Goal: Information Seeking & Learning: Learn about a topic

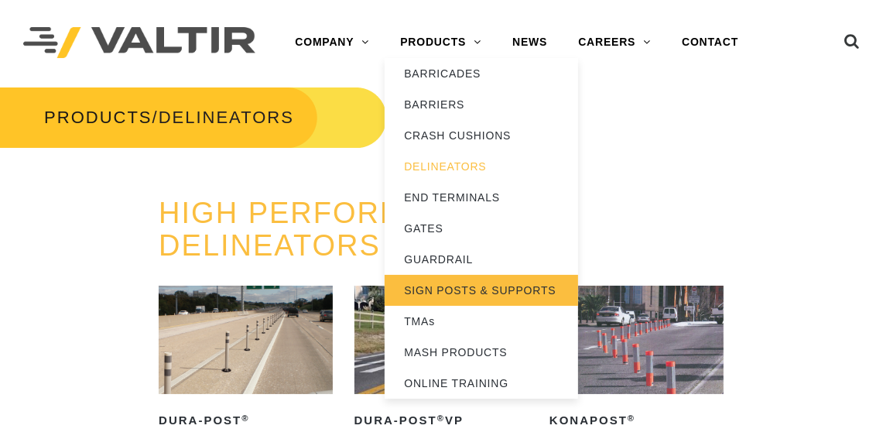
click at [469, 283] on link "SIGN POSTS & SUPPORTS" at bounding box center [482, 290] width 194 height 31
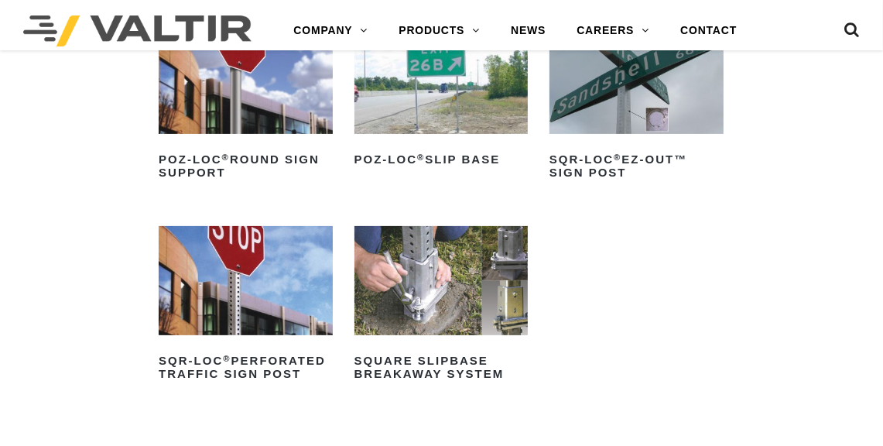
scroll to position [251, 0]
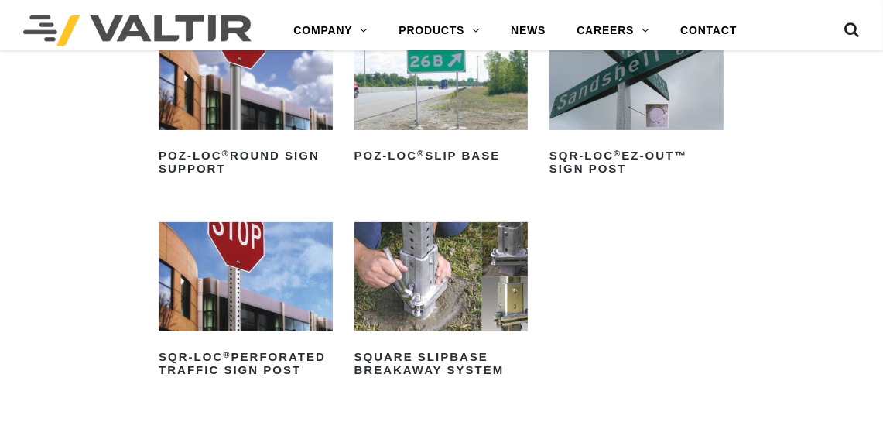
click at [205, 278] on img at bounding box center [246, 276] width 174 height 108
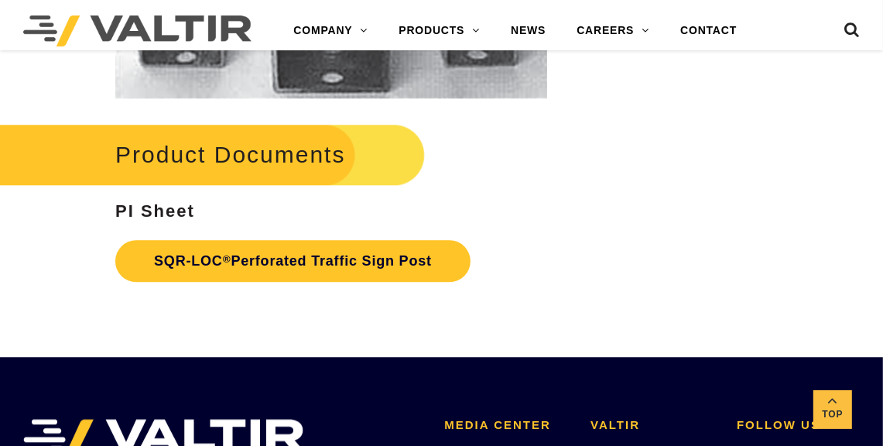
scroll to position [2660, 0]
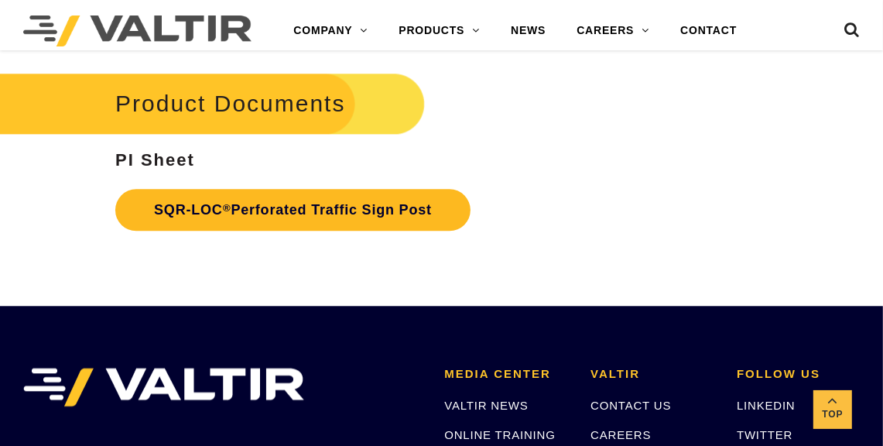
click at [425, 201] on link "SQR-LOC ® Perforated Traffic Sign Post" at bounding box center [292, 210] width 355 height 42
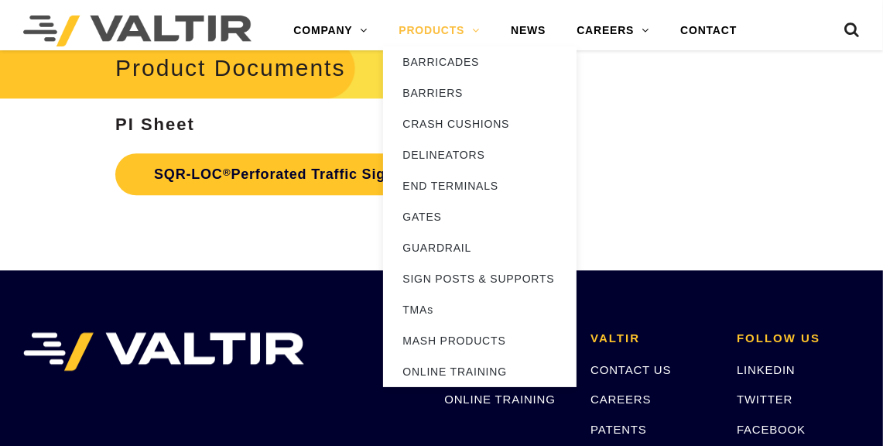
scroll to position [2660, 0]
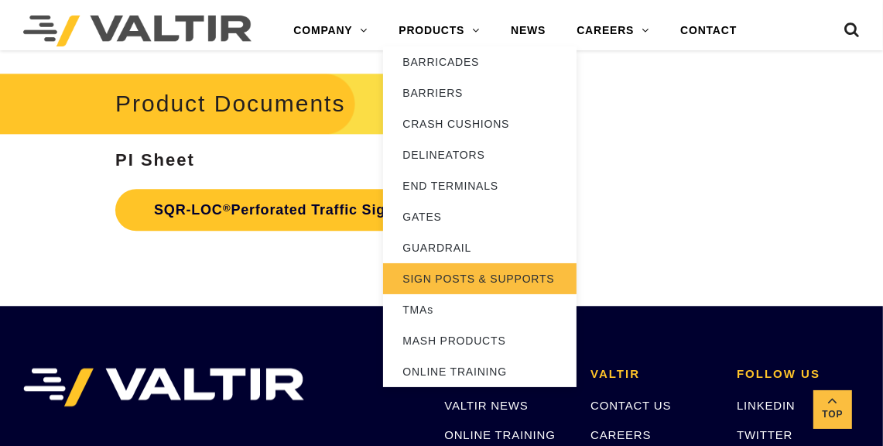
click at [516, 283] on link "SIGN POSTS & SUPPORTS" at bounding box center [480, 278] width 194 height 31
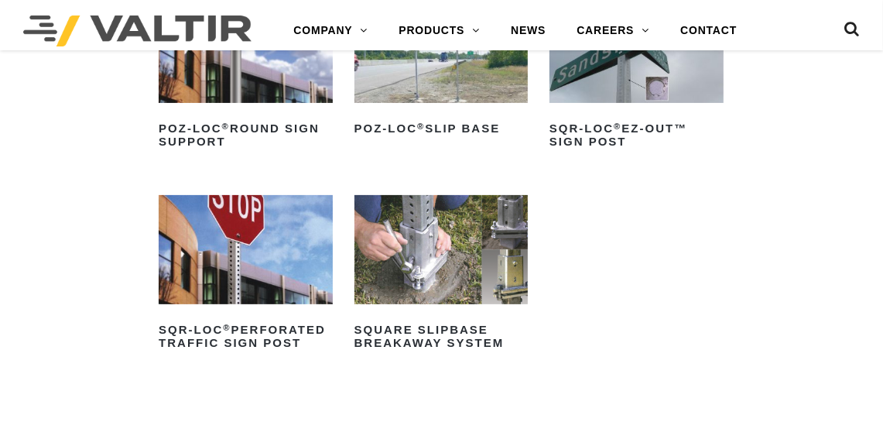
scroll to position [282, 0]
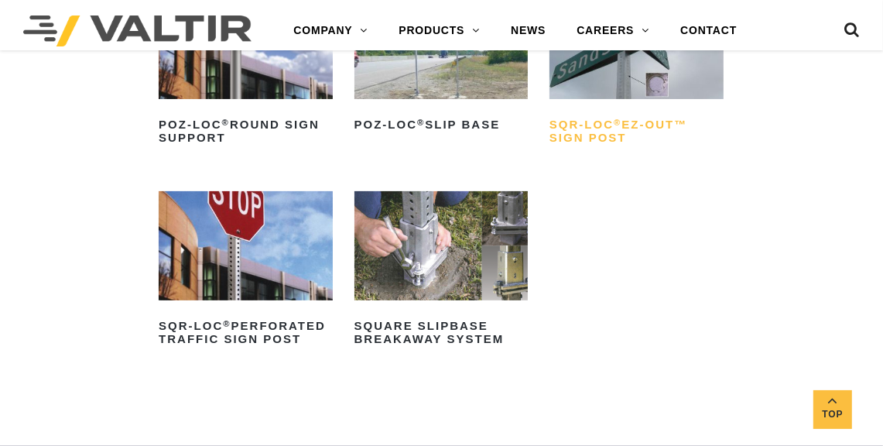
click at [634, 115] on h2 "SQR-LOC ® EZ-Out™ Sign Post" at bounding box center [637, 131] width 174 height 37
click at [236, 207] on img at bounding box center [246, 245] width 174 height 108
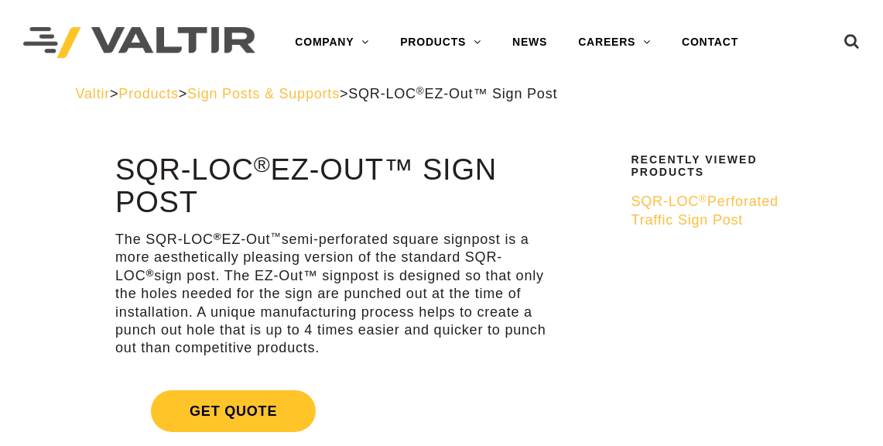
click at [877, 35] on div "Menu COMPANY ABOUT VALTIR OUR HISTORY RENTALS INTERNATIONAL PRODUCTS BARRICADES…" at bounding box center [441, 42] width 883 height 85
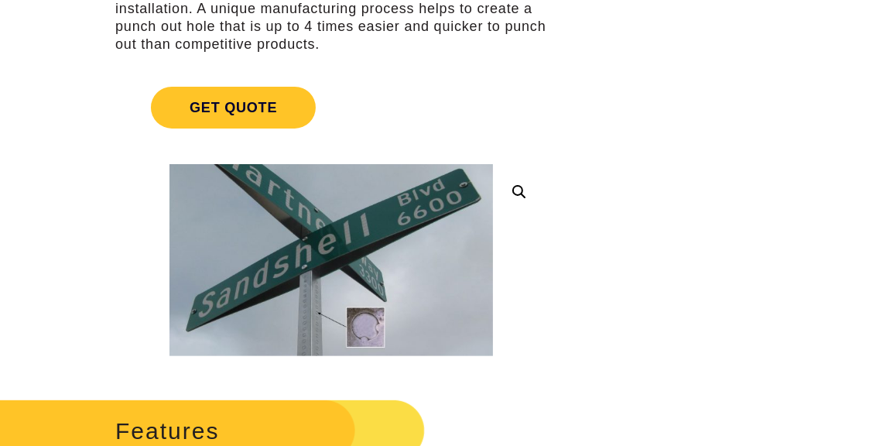
scroll to position [5, 0]
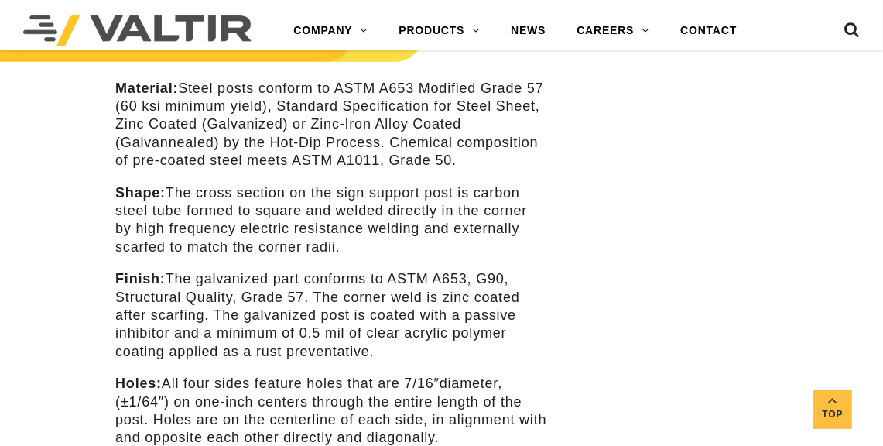
scroll to position [736, 0]
